Goal: Task Accomplishment & Management: Manage account settings

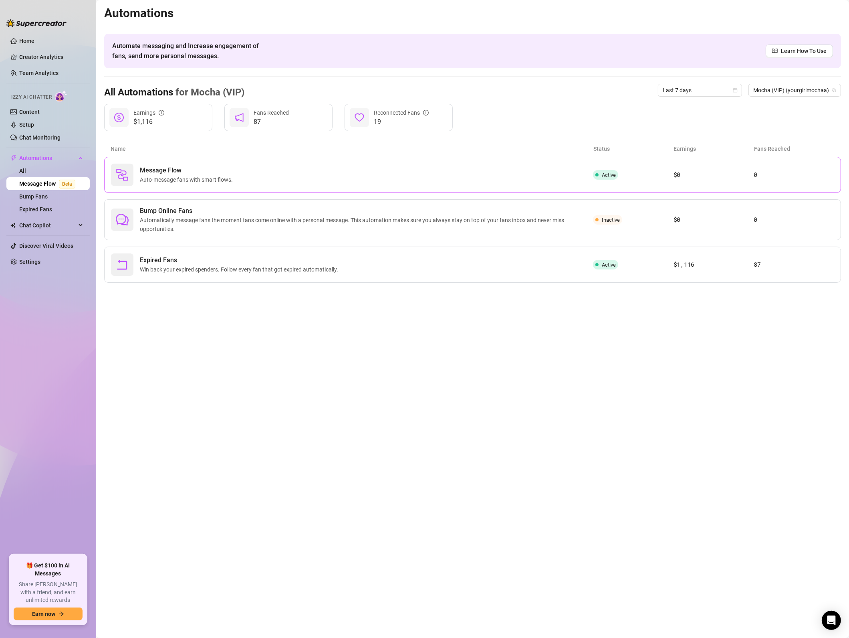
click at [198, 186] on div "Message Flow Auto-message fans with smart flows." at bounding box center [352, 175] width 482 height 22
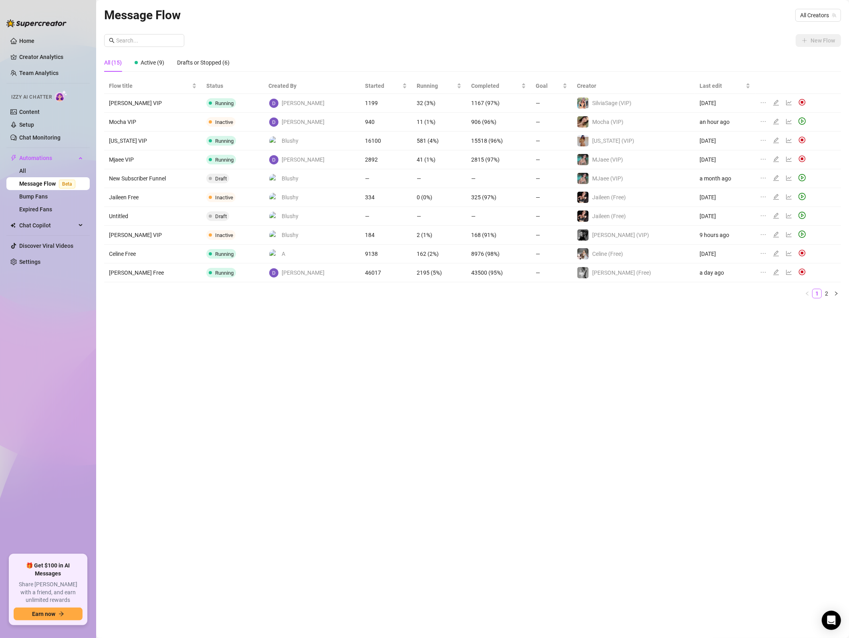
click at [799, 123] on div at bounding box center [804, 121] width 10 height 9
click at [799, 123] on icon "play-circle" at bounding box center [802, 120] width 7 height 7
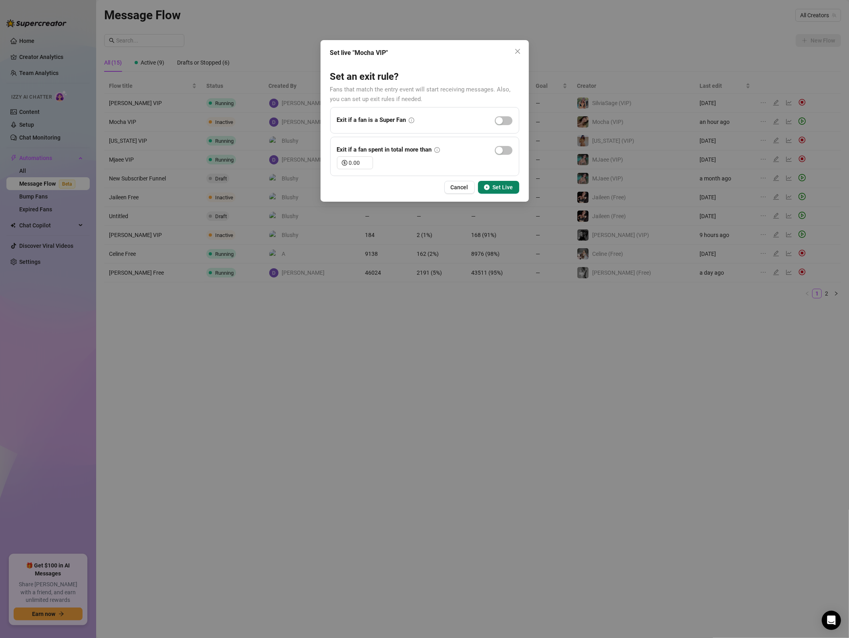
click at [491, 186] on button "Set Live" at bounding box center [498, 187] width 41 height 13
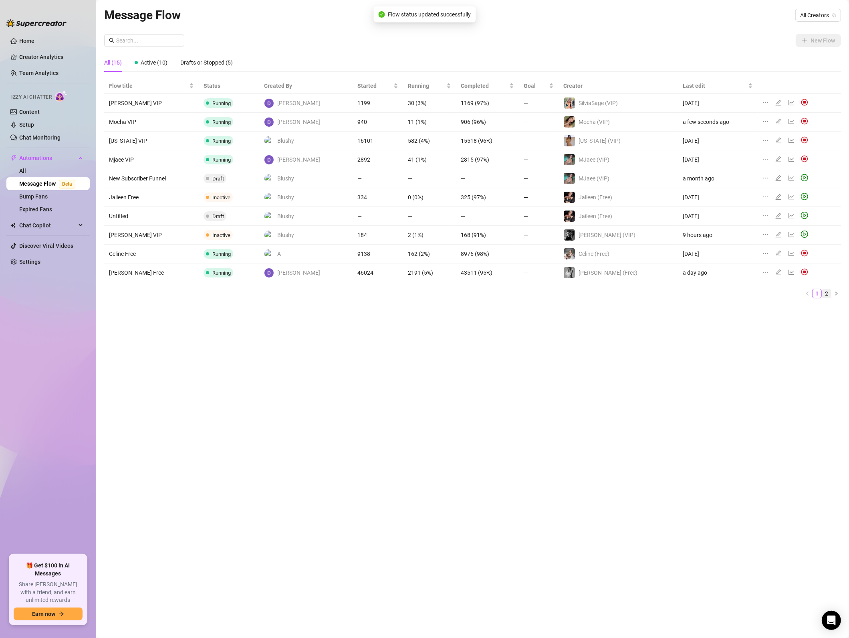
click at [828, 292] on link "2" at bounding box center [826, 293] width 9 height 9
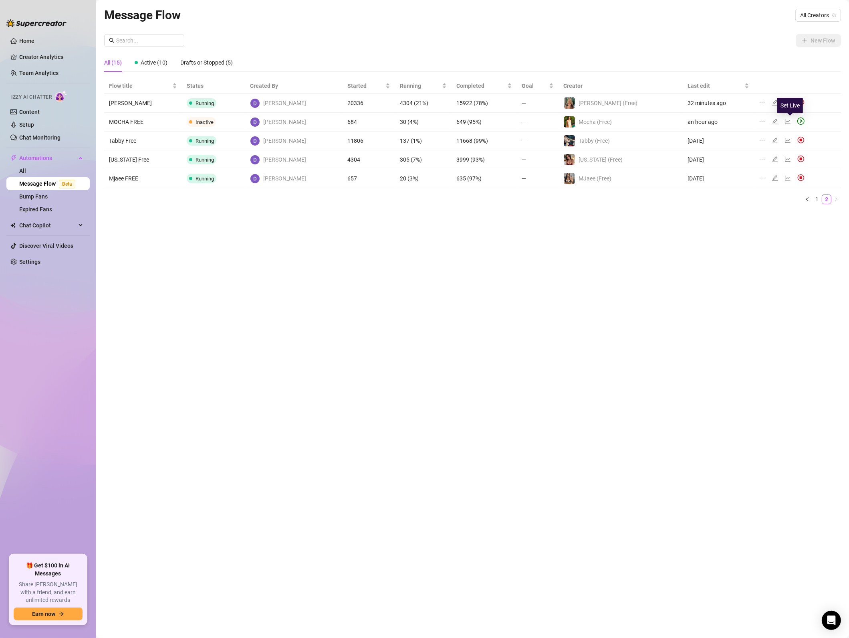
click at [798, 121] on icon "play-circle" at bounding box center [801, 120] width 7 height 7
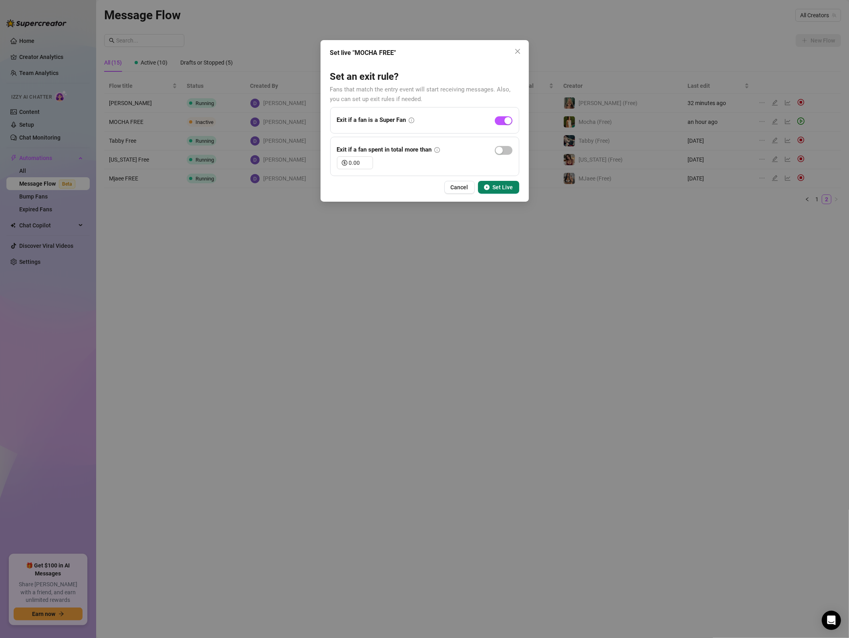
click at [499, 193] on button "Set Live" at bounding box center [498, 187] width 41 height 13
